Goal: Task Accomplishment & Management: Use online tool/utility

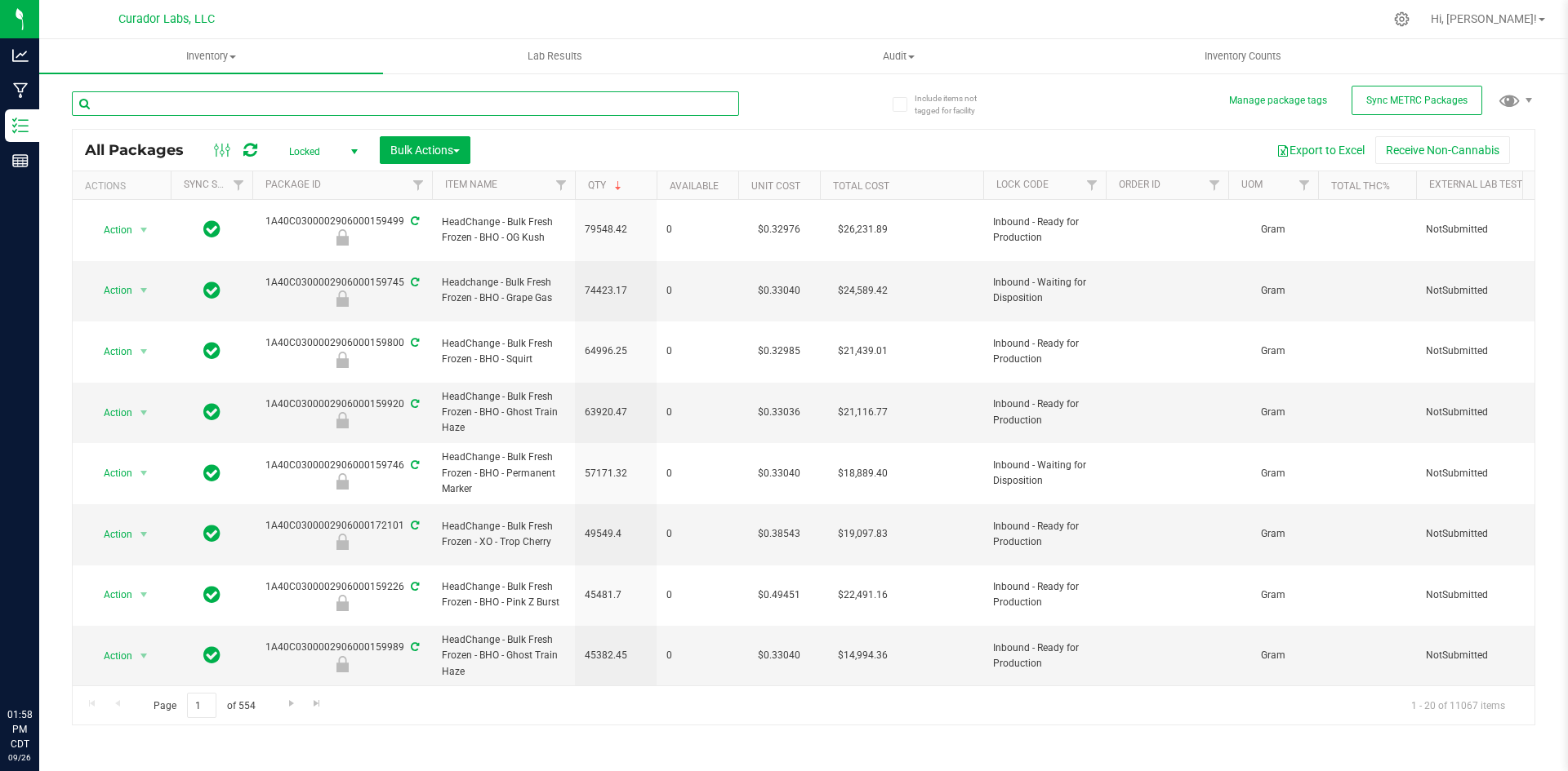
click at [258, 106] on input "text" at bounding box center [406, 104] width 667 height 24
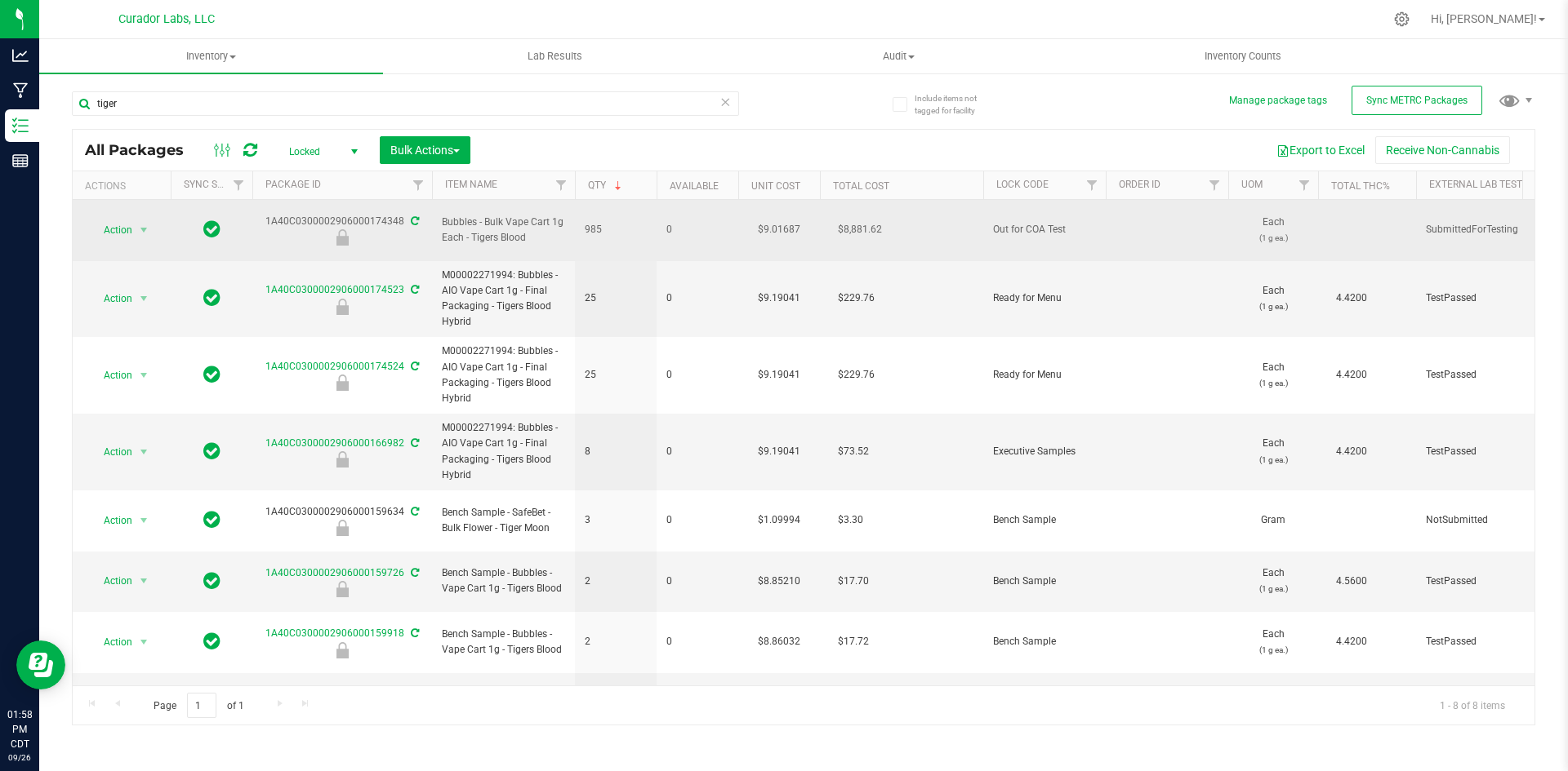
drag, startPoint x: 530, startPoint y: 228, endPoint x: 442, endPoint y: 211, distance: 89.6
click at [442, 215] on span "Bubbles - Bulk Vape Cart 1g Each - Tigers Blood" at bounding box center [503, 230] width 123 height 31
copy span "Bubbles - Bulk Vape Cart 1g Each - Tigers Blood"
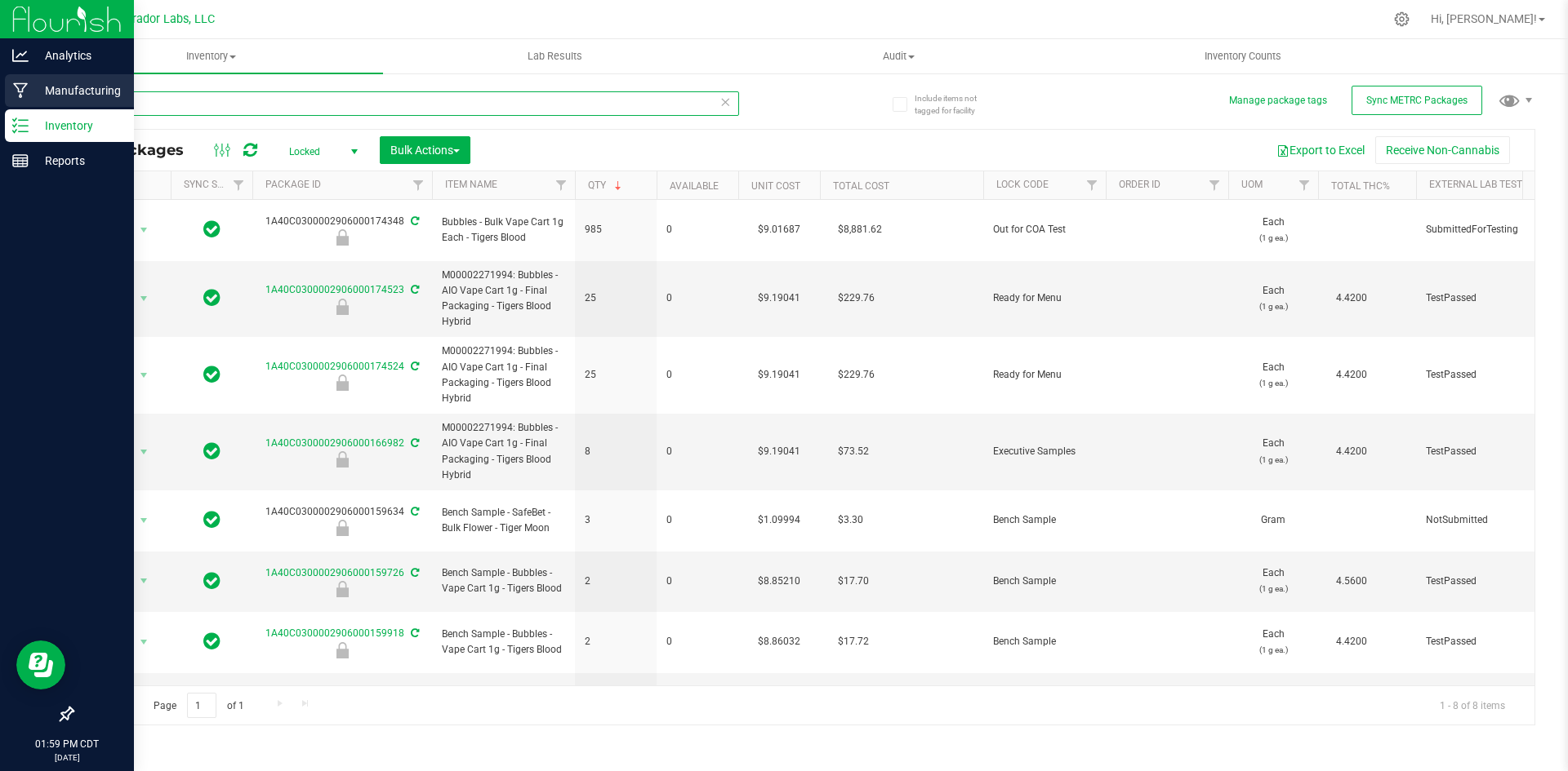
drag, startPoint x: 134, startPoint y: 100, endPoint x: 38, endPoint y: 82, distance: 97.7
click at [38, 81] on div "Analytics Manufacturing Inventory Reports 01:59 PM CDT [DATE] 09/26 Curador Lab…" at bounding box center [784, 385] width 1568 height 771
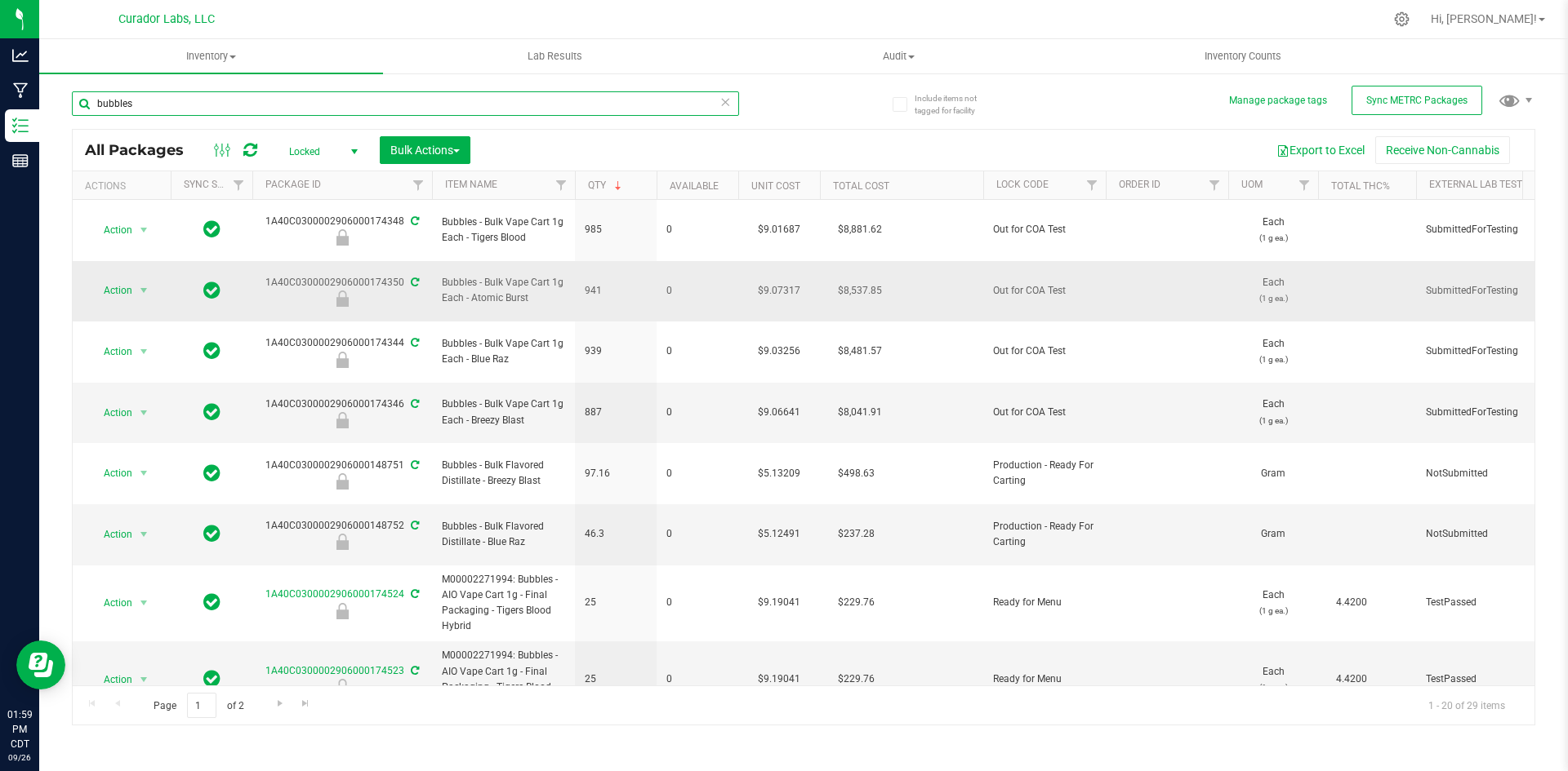
type input "bubbles"
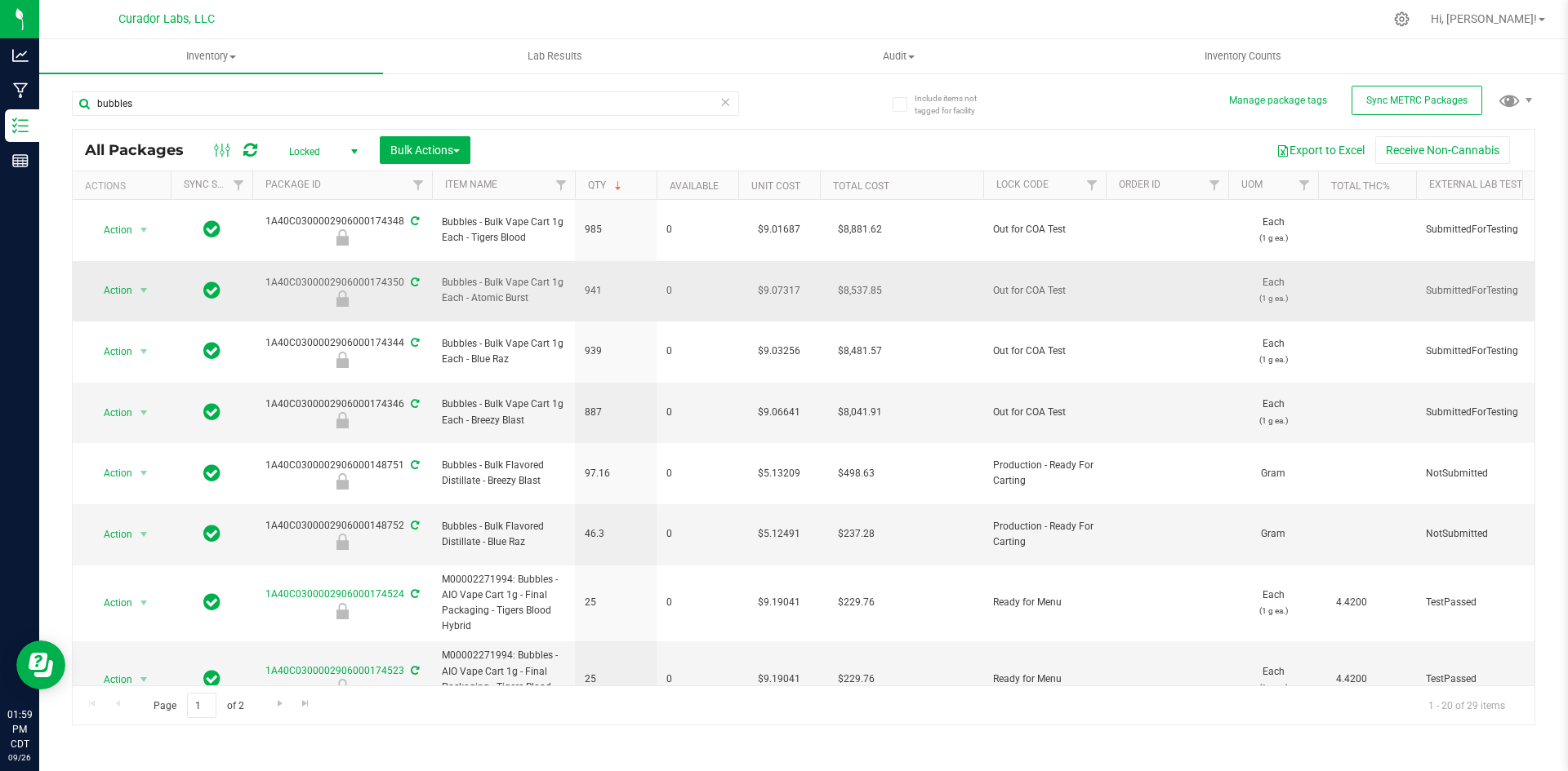
drag, startPoint x: 527, startPoint y: 277, endPoint x: 440, endPoint y: 262, distance: 88.3
click at [440, 262] on td "Bubbles - Bulk Vape Cart 1g Each - Atomic Burst" at bounding box center [503, 292] width 143 height 61
copy span "Bubbles - Bulk Vape Cart 1g Each - Atomic Burst"
drag, startPoint x: 267, startPoint y: 353, endPoint x: 400, endPoint y: 354, distance: 133.0
click at [400, 397] on div "1A40C0300002906000174346" at bounding box center [342, 413] width 184 height 31
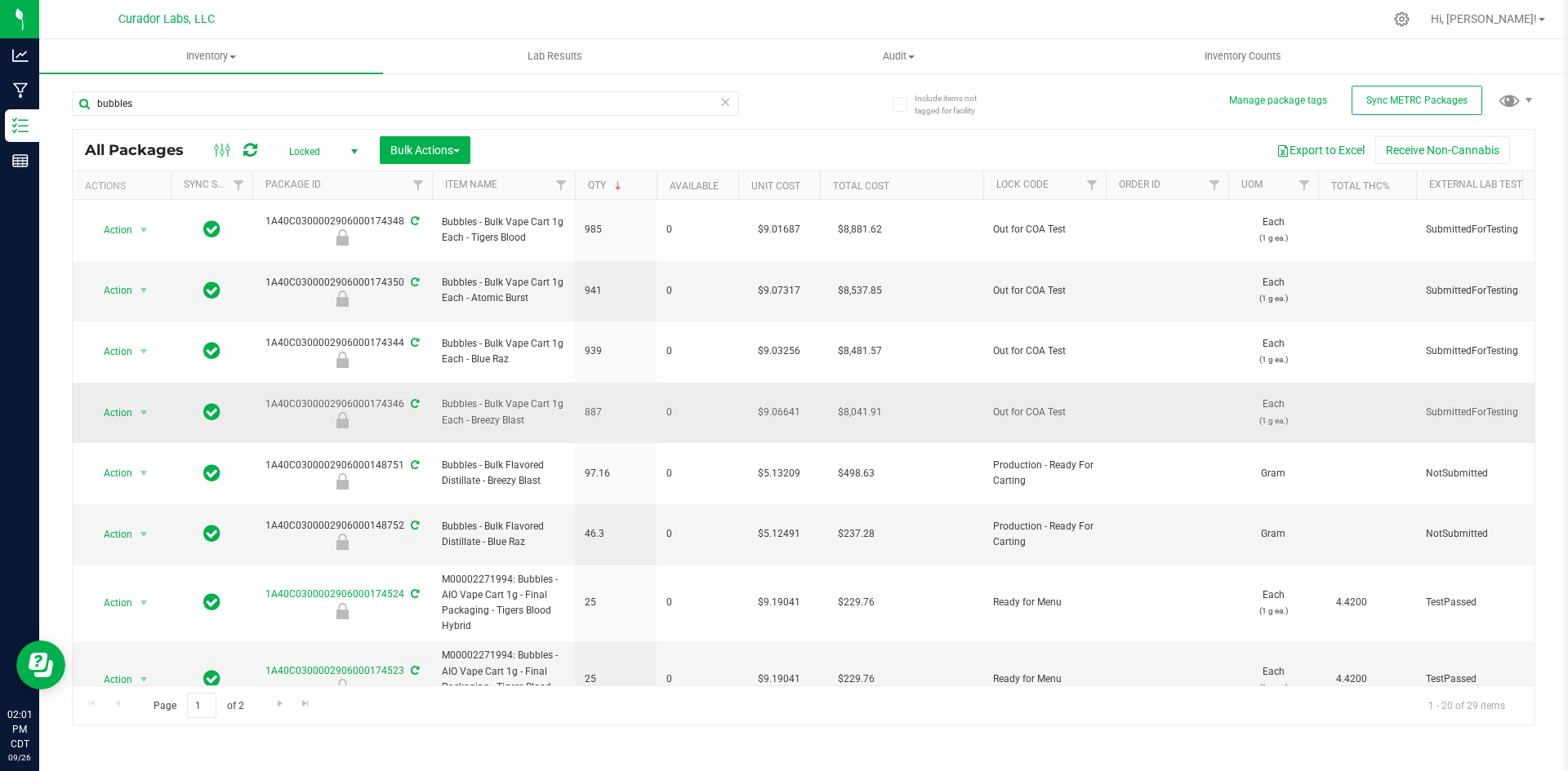
copy div "1A40C0300002906000174346"
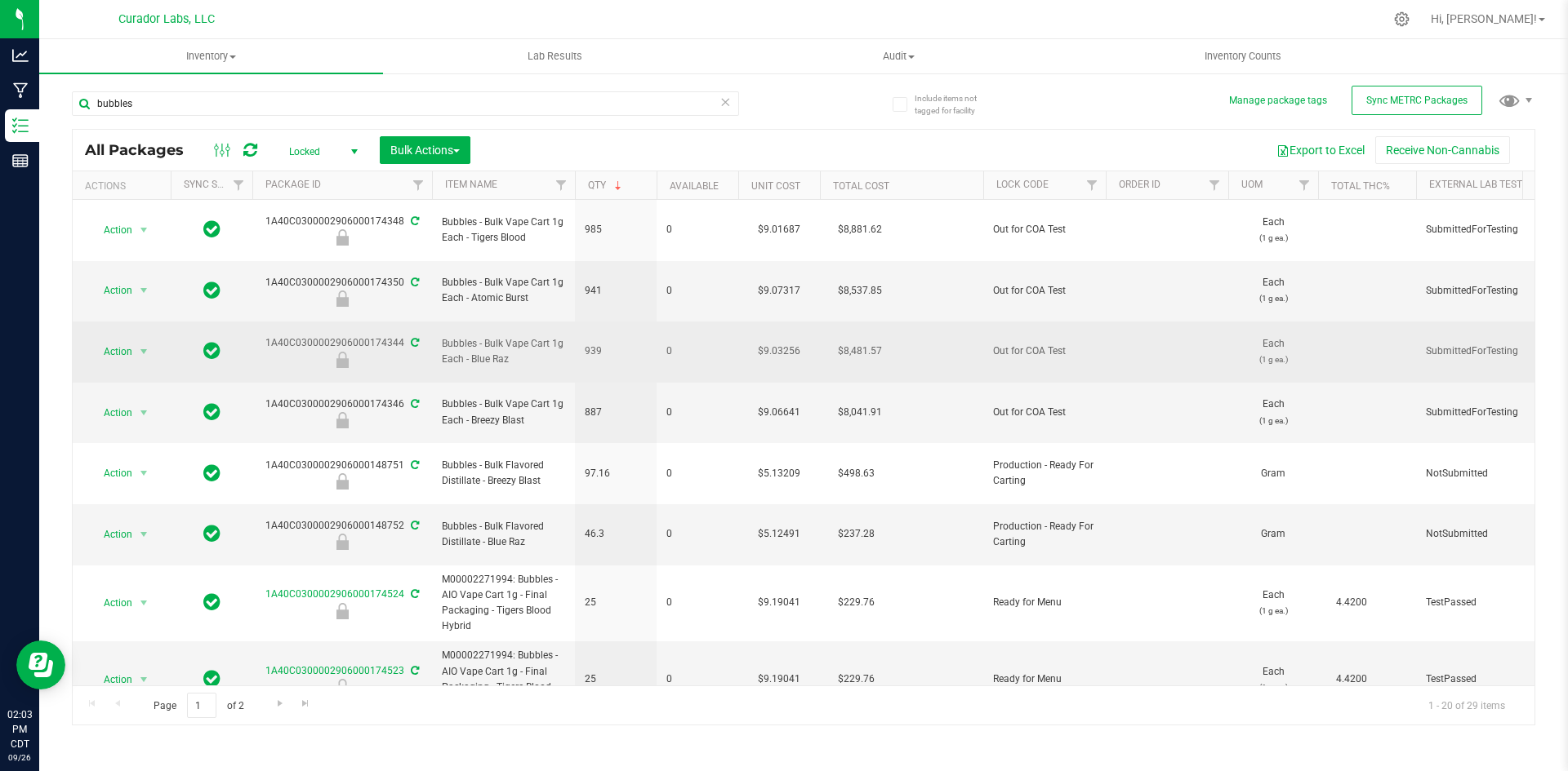
drag, startPoint x: 512, startPoint y: 321, endPoint x: 445, endPoint y: 303, distance: 69.4
click at [445, 336] on span "Bubbles - Bulk Vape Cart 1g Each - Blue Raz" at bounding box center [503, 352] width 123 height 31
copy span "Bubbles - Bulk Vape Cart 1g Each - Blue Raz"
